Goal: Navigation & Orientation: Find specific page/section

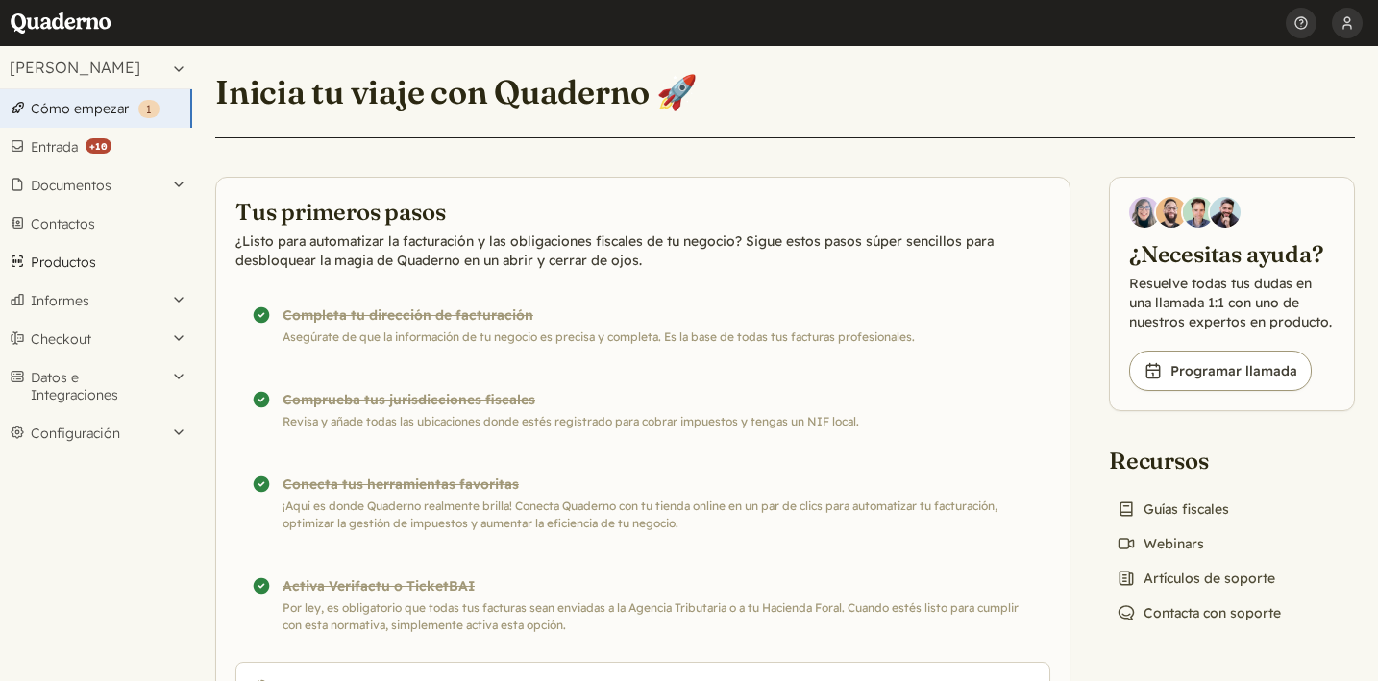
click at [66, 260] on link "Productos" at bounding box center [96, 262] width 192 height 38
click at [71, 272] on link "Productos" at bounding box center [96, 262] width 192 height 38
